Goal: Find specific page/section: Find specific page/section

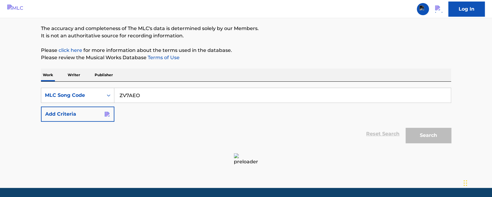
scroll to position [47, 0]
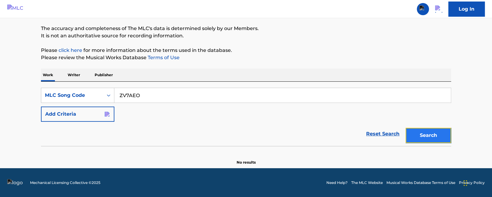
click at [426, 130] on button "Search" at bounding box center [427, 135] width 45 height 15
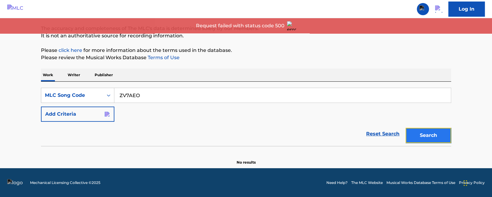
click at [429, 134] on button "Search" at bounding box center [427, 135] width 45 height 15
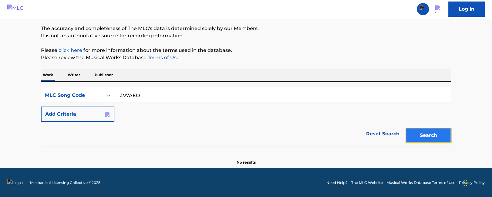
click at [429, 133] on button "Search" at bounding box center [427, 135] width 45 height 15
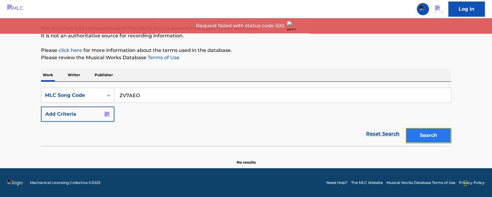
click at [425, 139] on button "Search" at bounding box center [427, 135] width 45 height 15
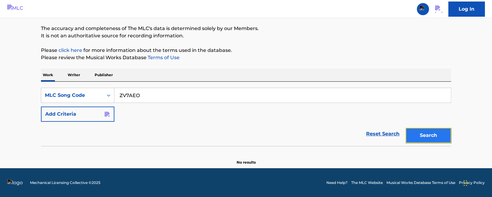
click at [426, 135] on button "Search" at bounding box center [427, 135] width 45 height 15
click at [418, 135] on button "Search" at bounding box center [427, 135] width 45 height 15
click at [431, 134] on button "Search" at bounding box center [427, 135] width 45 height 15
click at [434, 138] on button "Search" at bounding box center [427, 135] width 45 height 15
click at [412, 131] on button "Search" at bounding box center [427, 135] width 45 height 15
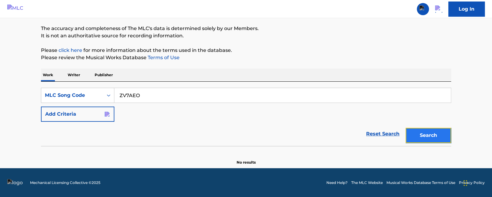
click at [425, 133] on button "Search" at bounding box center [427, 135] width 45 height 15
click at [434, 139] on button "Search" at bounding box center [427, 135] width 45 height 15
click at [414, 137] on button "Search" at bounding box center [427, 135] width 45 height 15
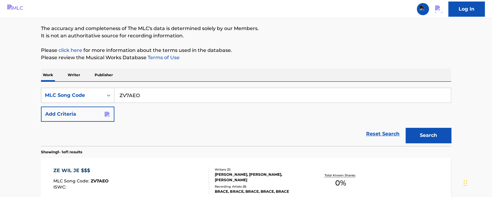
drag, startPoint x: 149, startPoint y: 94, endPoint x: 29, endPoint y: 91, distance: 120.4
click at [114, 91] on input "ZV7AEO" at bounding box center [282, 95] width 336 height 15
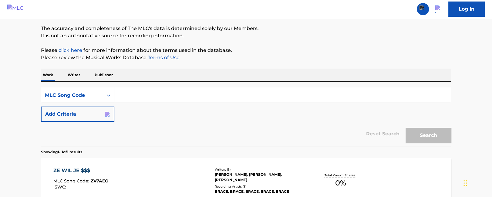
click at [135, 95] on input "Search Form" at bounding box center [282, 95] width 336 height 15
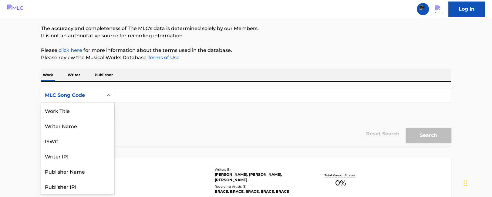
click at [74, 95] on div "MLC Song Code" at bounding box center [72, 95] width 55 height 7
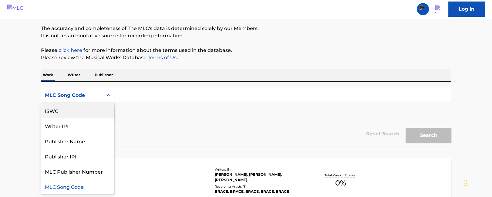
scroll to position [0, 0]
click at [74, 109] on div "Work Title" at bounding box center [77, 110] width 73 height 15
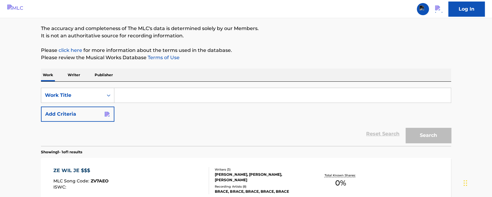
click at [188, 98] on input "Search Form" at bounding box center [282, 95] width 336 height 15
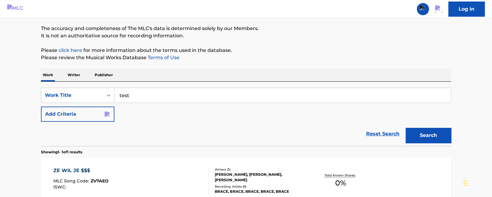
type input "test"
click at [439, 153] on section "Showing 1 - 1 of 1 results" at bounding box center [246, 150] width 410 height 9
click at [420, 136] on button "Search" at bounding box center [427, 135] width 45 height 15
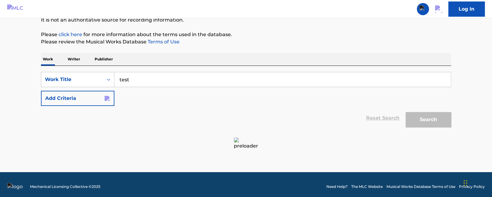
scroll to position [67, 0]
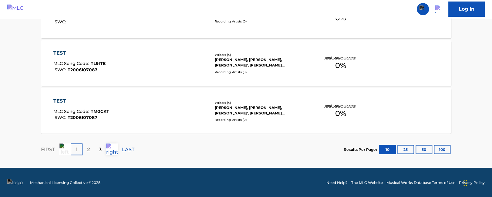
drag, startPoint x: 277, startPoint y: 86, endPoint x: 348, endPoint y: 166, distance: 106.6
click at [437, 150] on button "100" at bounding box center [442, 149] width 17 height 9
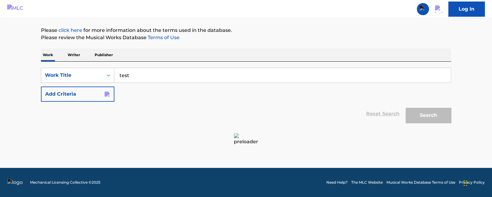
scroll to position [47, 0]
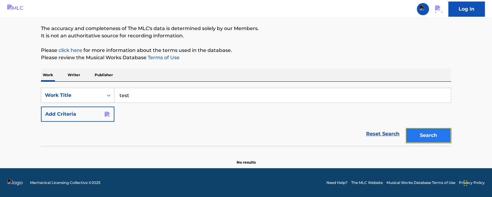
click at [433, 138] on button "Search" at bounding box center [427, 135] width 45 height 15
